Goal: Information Seeking & Learning: Learn about a topic

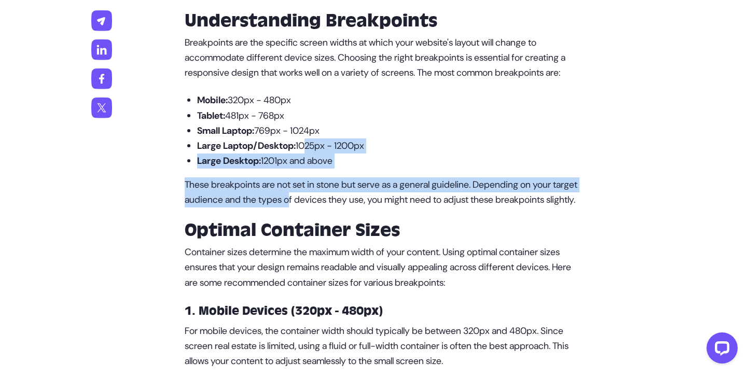
drag, startPoint x: 307, startPoint y: 156, endPoint x: 323, endPoint y: 216, distance: 61.7
click at [360, 169] on p "Large Desktop: 1201px and above" at bounding box center [390, 161] width 386 height 15
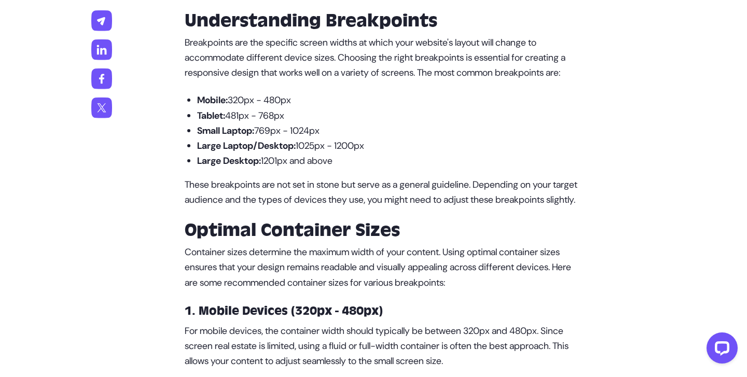
drag, startPoint x: 345, startPoint y: 146, endPoint x: 347, endPoint y: 216, distance: 69.5
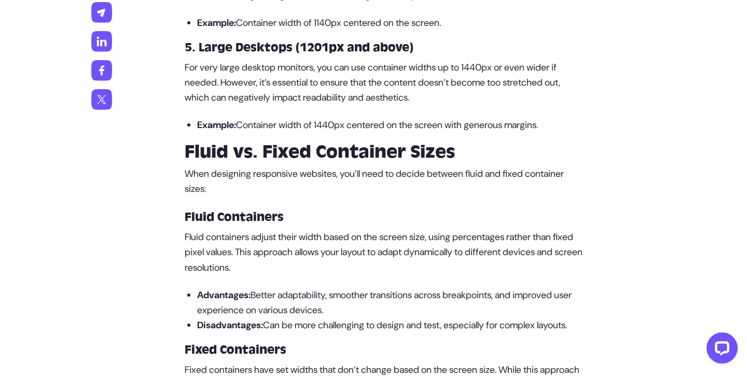
scroll to position [1435, 0]
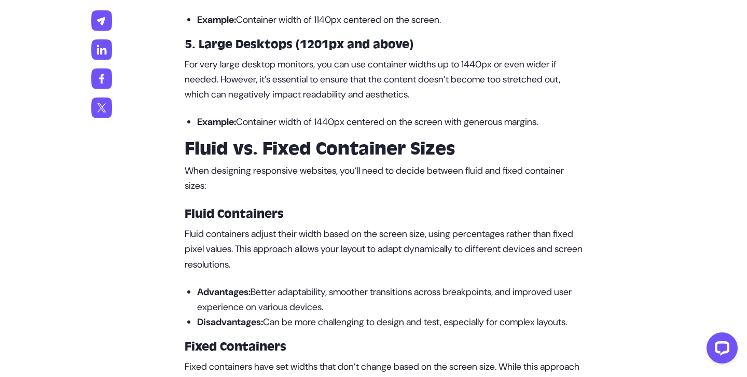
click at [299, 130] on p "Example: Container width of 1440px centered on the screen with generous margins." at bounding box center [390, 122] width 386 height 15
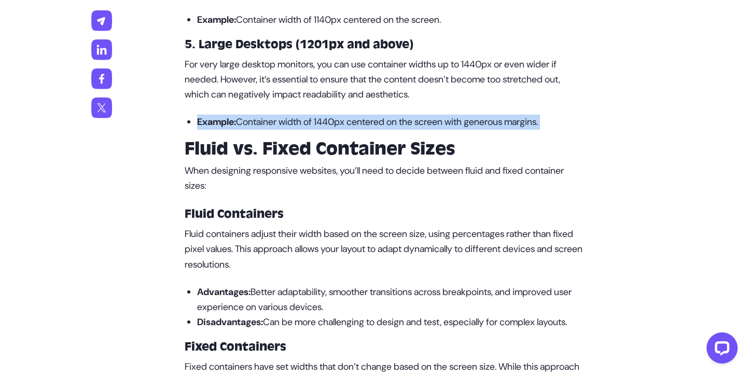
click at [323, 130] on p "Example: Container width of 1440px centered on the screen with generous margins." at bounding box center [390, 122] width 386 height 15
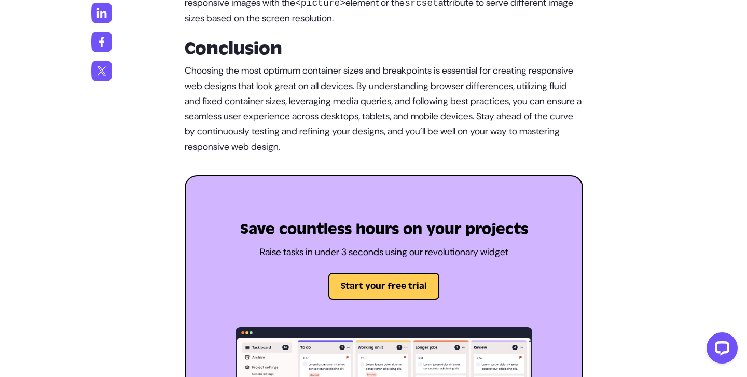
scroll to position [2623, 0]
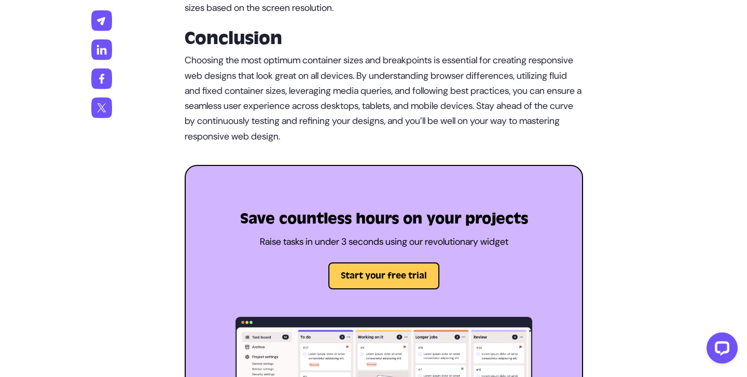
click at [331, 49] on h2 "Conclusion" at bounding box center [384, 38] width 398 height 21
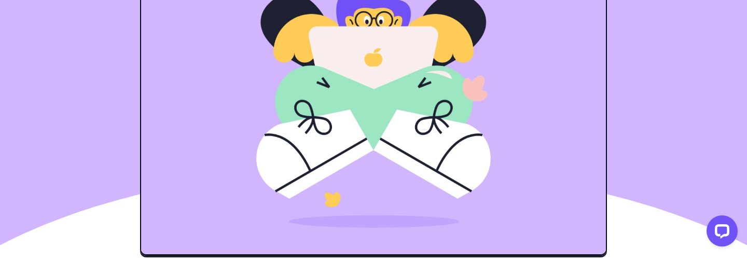
scroll to position [0, 0]
